Goal: Task Accomplishment & Management: Use online tool/utility

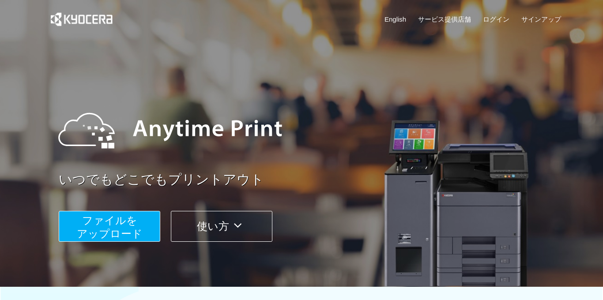
click at [122, 224] on span "ファイルを ​​アップロード" at bounding box center [110, 227] width 66 height 25
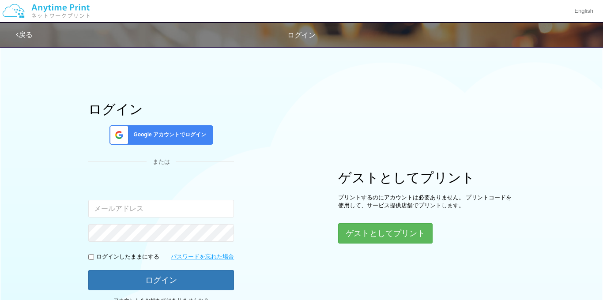
click at [386, 229] on button "ゲストとしてプリント" at bounding box center [385, 233] width 94 height 20
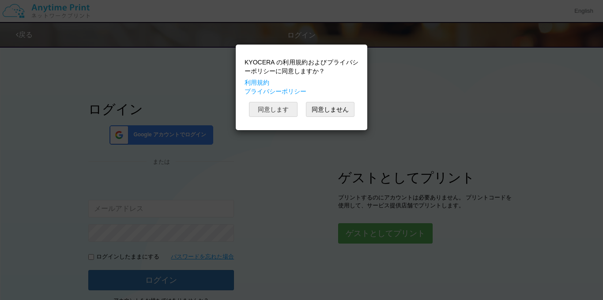
click at [251, 106] on button "同意します" at bounding box center [273, 109] width 49 height 15
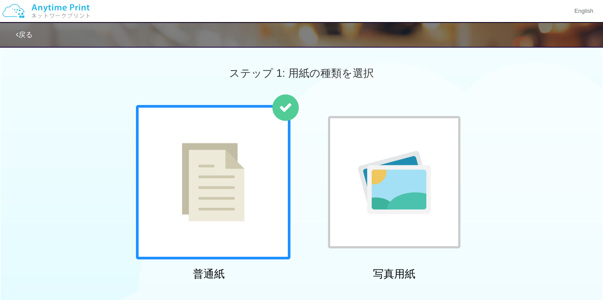
click at [581, 181] on div "普通紙 写真用紙" at bounding box center [301, 194] width 603 height 179
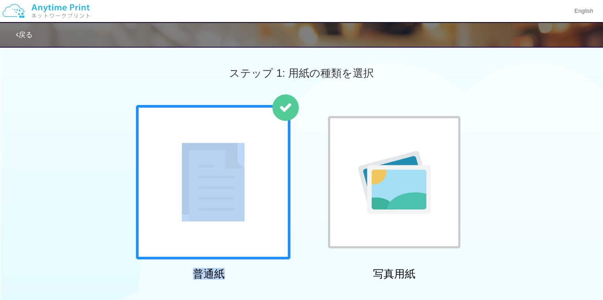
drag, startPoint x: 603, startPoint y: 86, endPoint x: 602, endPoint y: 124, distance: 38.4
click at [602, 124] on html "English 戻る ステップ 1: 用紙の種類を選択 普通紙 写真用紙" at bounding box center [301, 150] width 603 height 300
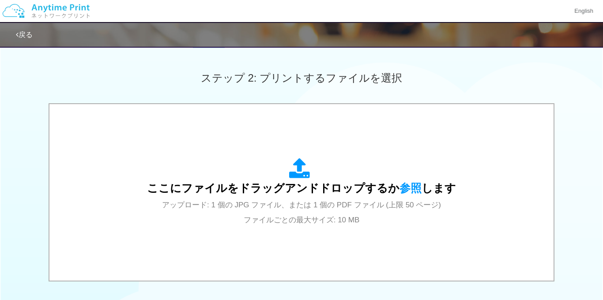
scroll to position [231, 0]
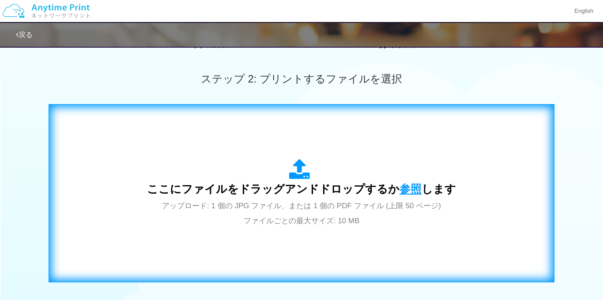
click at [406, 188] on span "参照" at bounding box center [411, 189] width 22 height 12
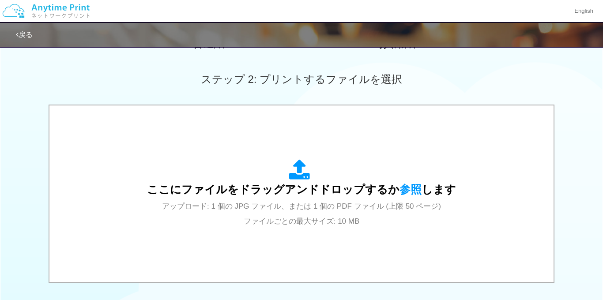
scroll to position [231, 0]
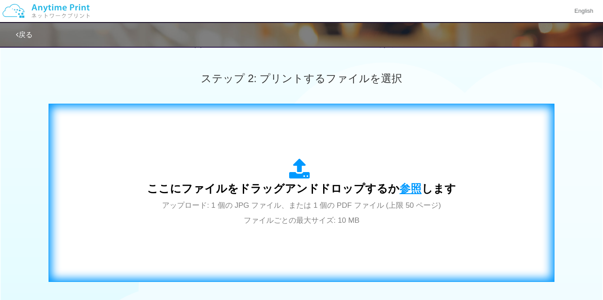
click at [414, 191] on span "参照" at bounding box center [411, 188] width 22 height 12
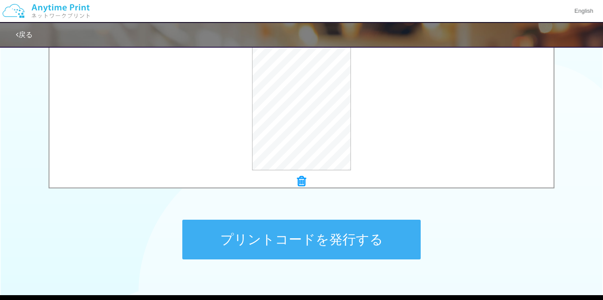
scroll to position [325, 0]
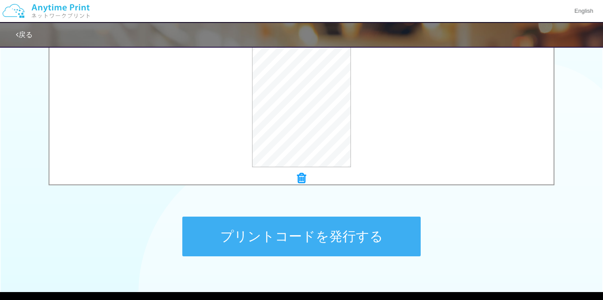
click at [343, 231] on button "プリントコードを発行する" at bounding box center [301, 237] width 238 height 40
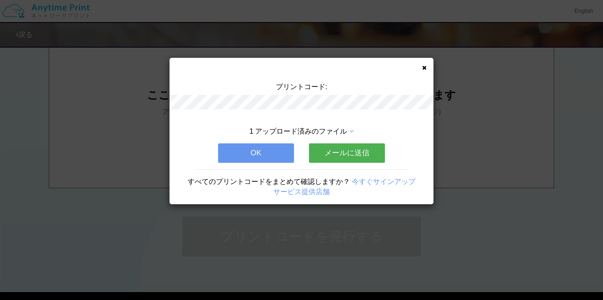
scroll to position [0, 0]
